Goal: Task Accomplishment & Management: Use online tool/utility

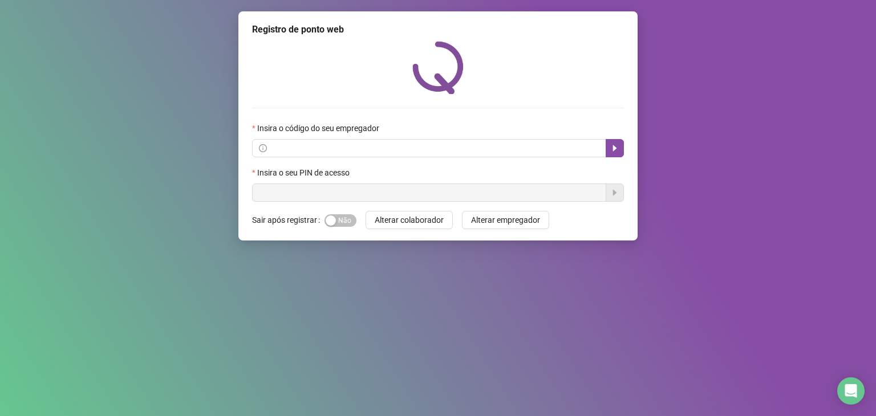
click at [366, 159] on form "Insira o código do seu empregador Insira o seu PIN de acesso" at bounding box center [438, 162] width 372 height 80
click at [365, 140] on span at bounding box center [429, 148] width 354 height 18
click at [420, 156] on span at bounding box center [429, 148] width 354 height 18
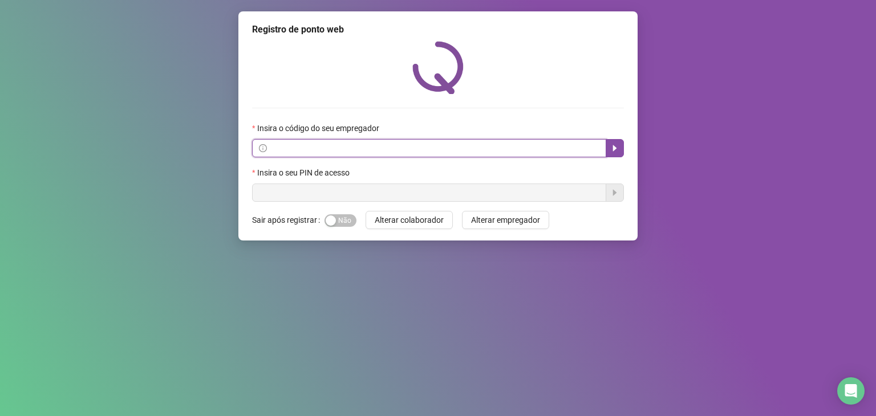
click at [420, 151] on input "text" at bounding box center [434, 148] width 330 height 13
click at [266, 154] on span at bounding box center [263, 148] width 8 height 13
click at [262, 152] on icon "info-circle" at bounding box center [263, 148] width 8 height 8
